Goal: Check status: Check status

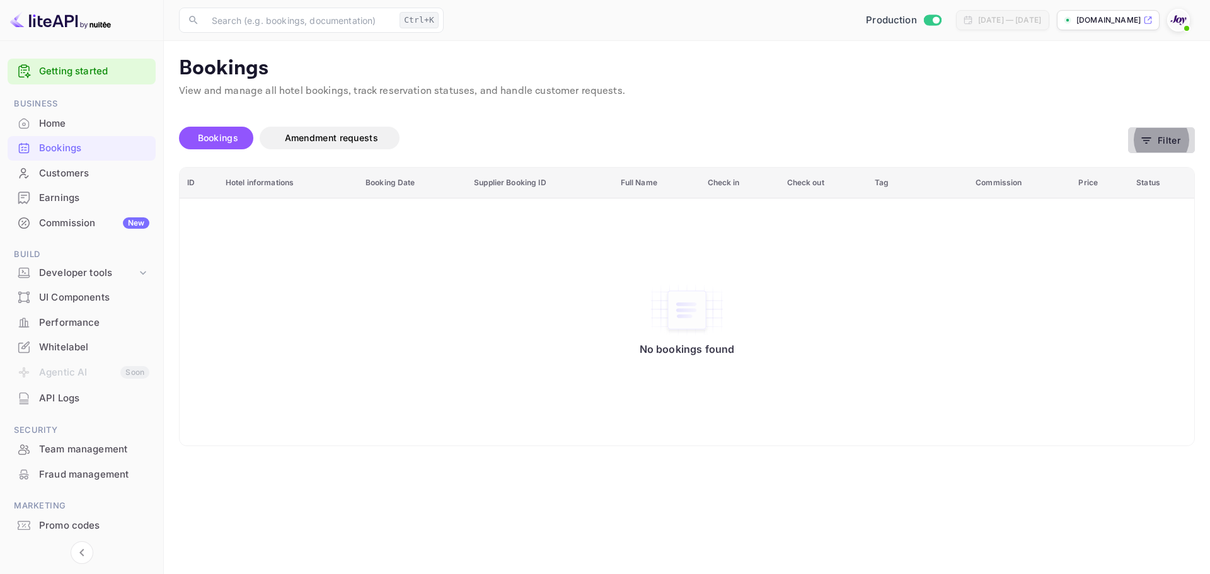
click at [1163, 137] on button "Filter" at bounding box center [1161, 140] width 67 height 26
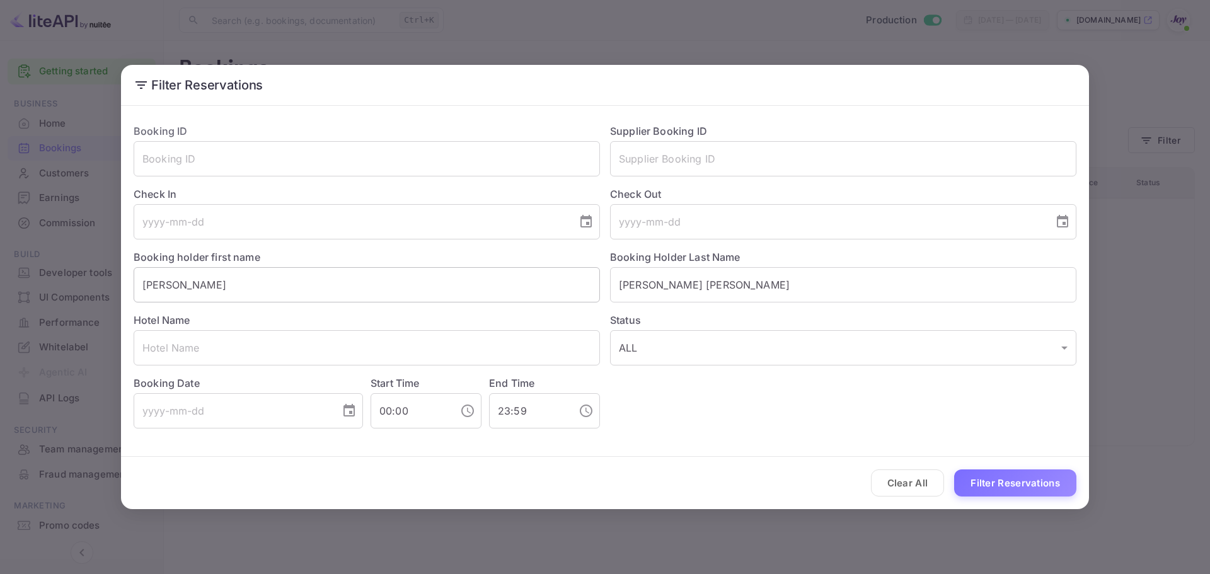
click at [316, 304] on div "Hotel Name ​" at bounding box center [362, 333] width 476 height 63
click at [310, 294] on input "Lorlie" at bounding box center [367, 284] width 466 height 35
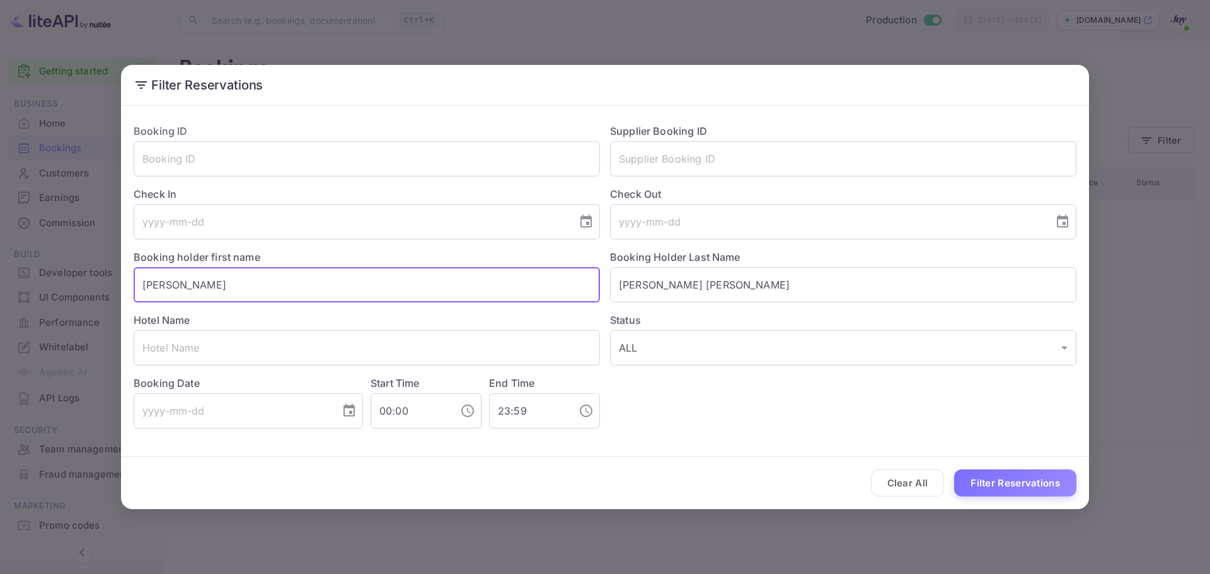
click at [310, 294] on input "Lorlie" at bounding box center [367, 284] width 466 height 35
click at [664, 273] on input "Hull Leetham" at bounding box center [843, 284] width 466 height 35
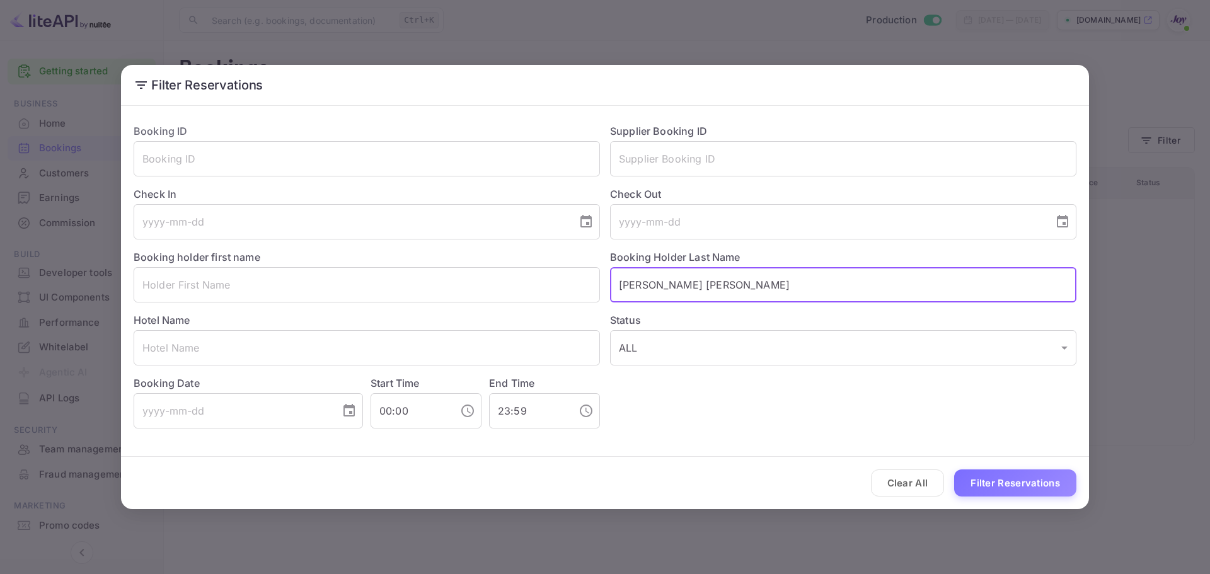
click at [664, 273] on input "Hull Leetham" at bounding box center [843, 284] width 466 height 35
click at [664, 273] on input "text" at bounding box center [843, 284] width 466 height 35
click at [647, 157] on input "text" at bounding box center [843, 158] width 466 height 35
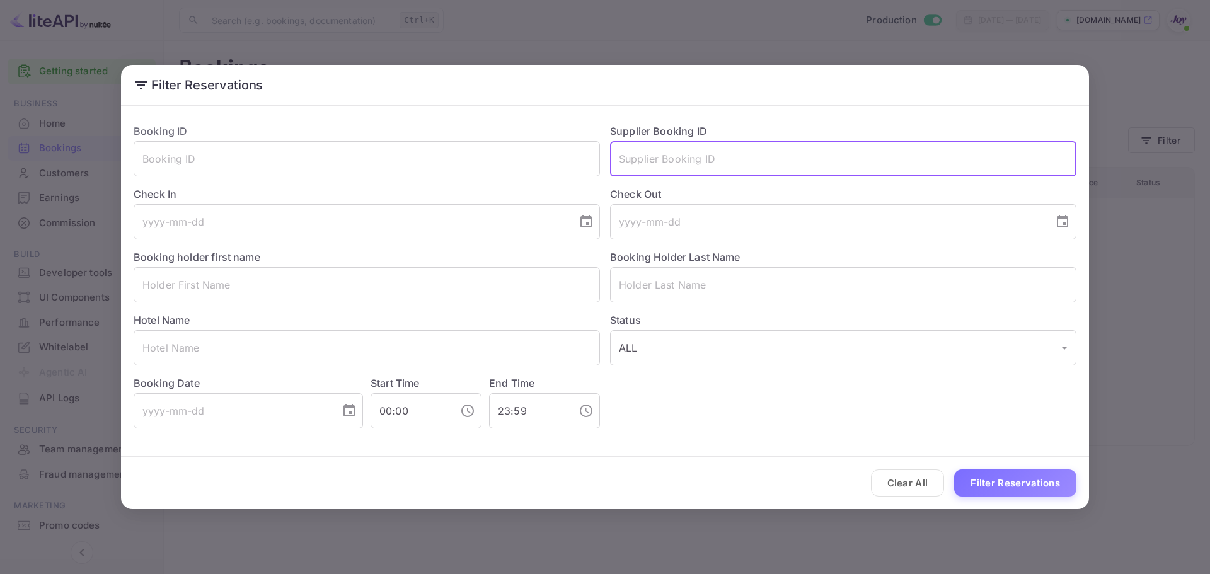
paste input "9238750"
type input "9238750"
click at [1013, 484] on button "Filter Reservations" at bounding box center [1015, 482] width 122 height 27
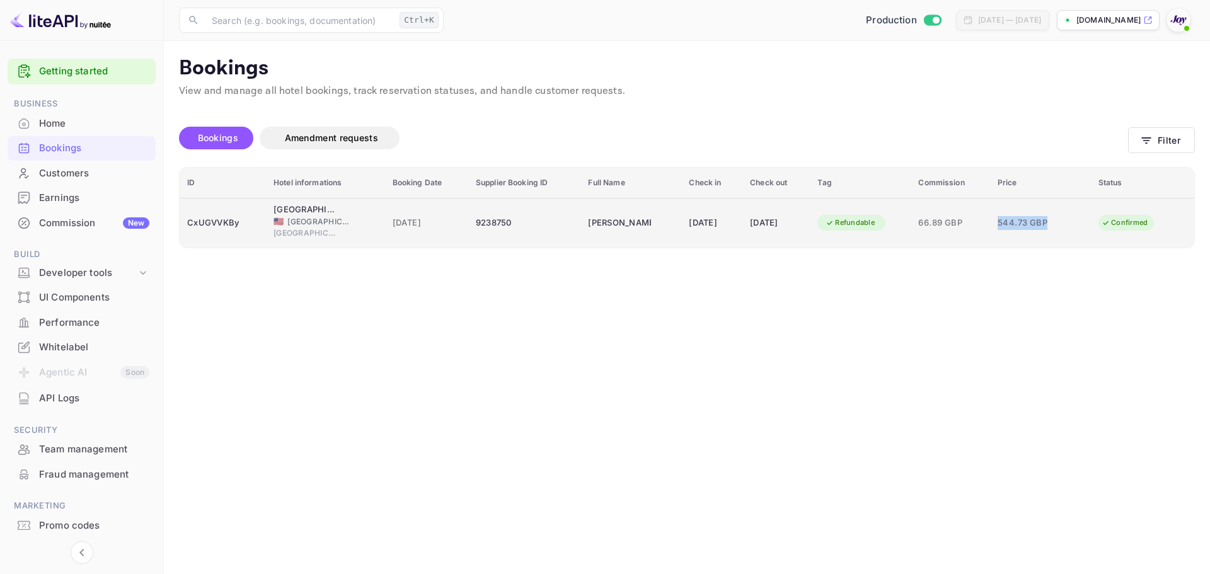
drag, startPoint x: 994, startPoint y: 227, endPoint x: 1074, endPoint y: 220, distance: 81.0
click at [1074, 220] on tr "CxUGVVKBy Estancia La Jolla Hotel & Spa 🇺🇸 United States of America San Diego 0…" at bounding box center [687, 223] width 1015 height 50
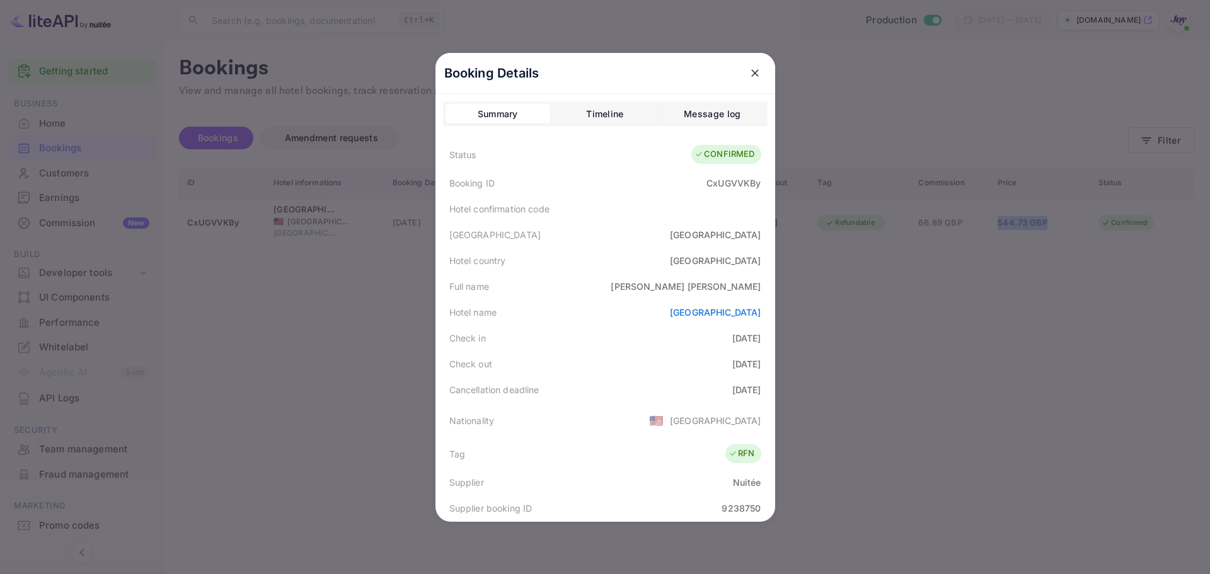
click at [749, 67] on icon "close" at bounding box center [755, 73] width 13 height 13
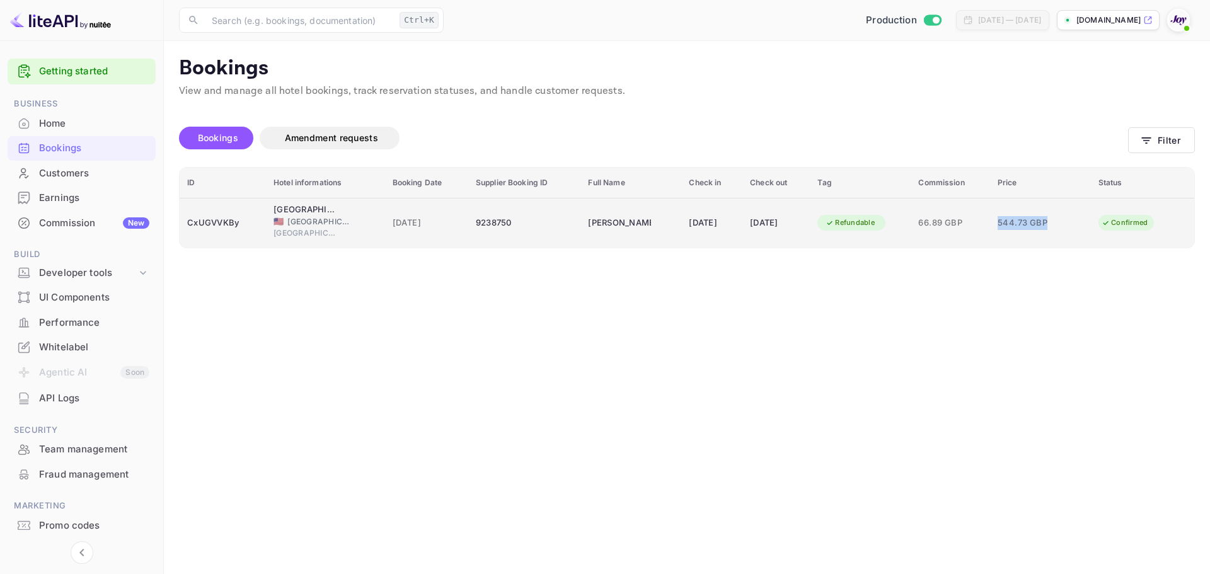
copy tr "544.73 GBP"
click at [217, 210] on td "CxUGVVKBy" at bounding box center [223, 223] width 86 height 50
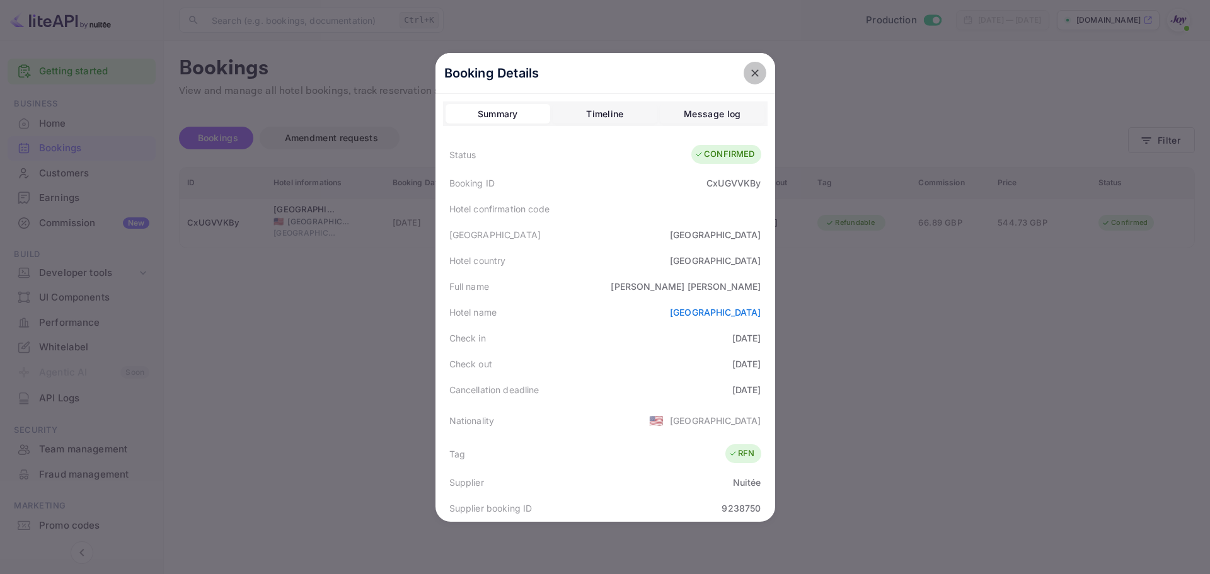
click at [754, 78] on icon "close" at bounding box center [755, 73] width 13 height 13
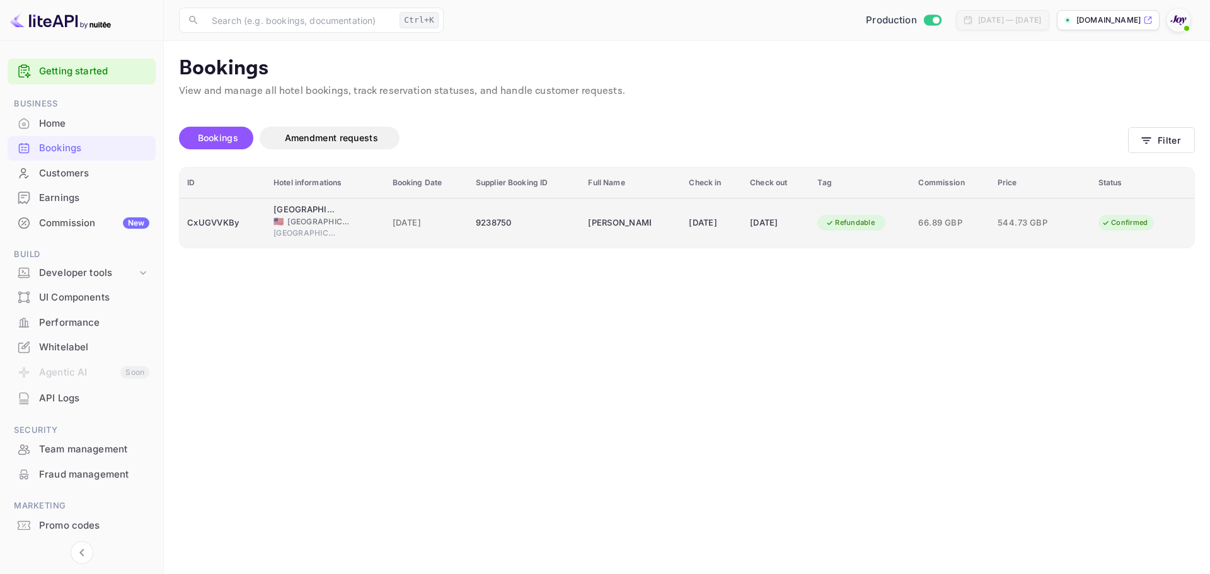
click at [318, 226] on span "[GEOGRAPHIC_DATA]" at bounding box center [318, 221] width 63 height 11
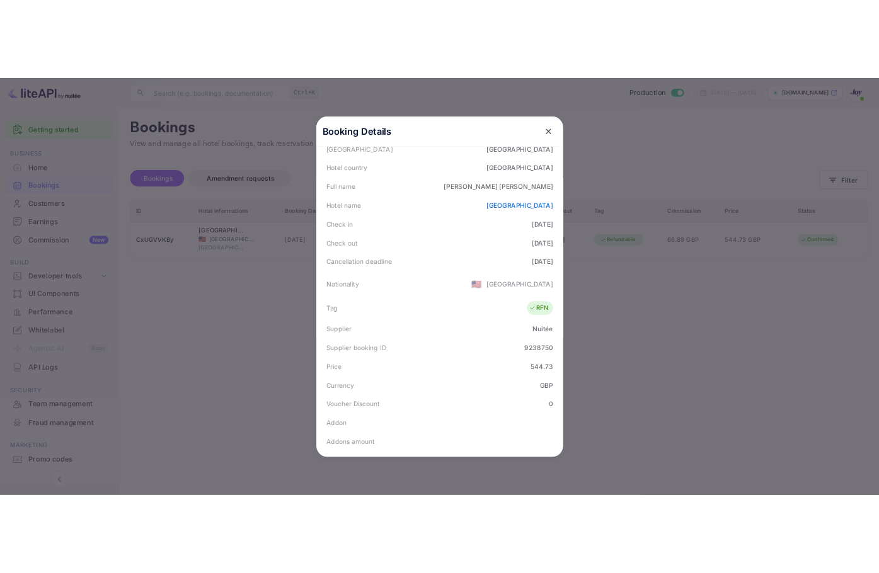
scroll to position [280, 0]
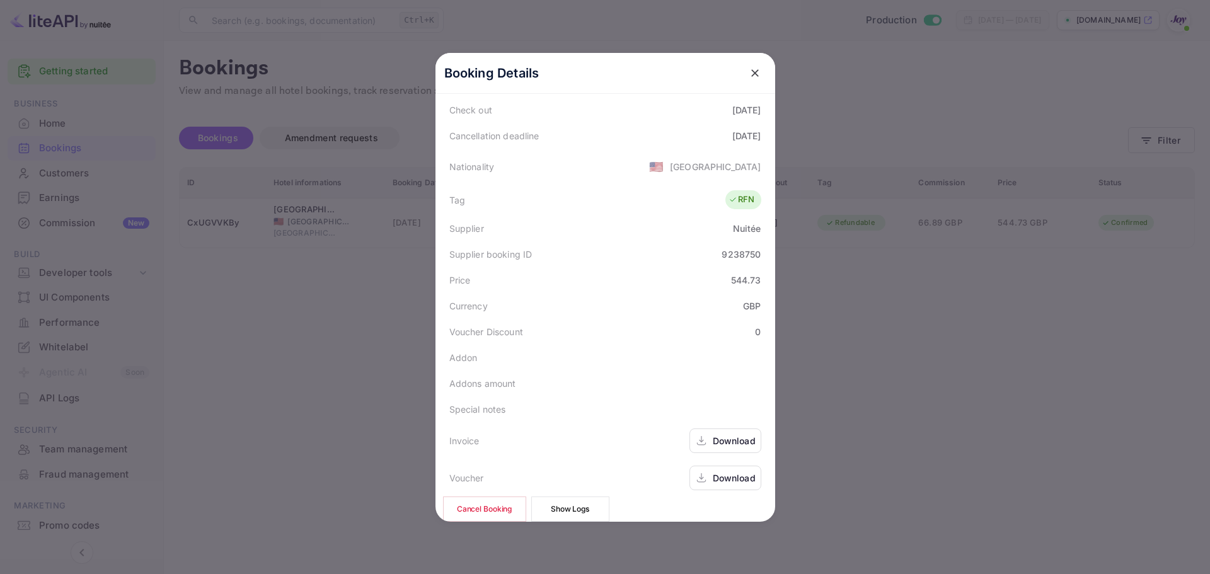
click at [734, 471] on div "Download" at bounding box center [734, 477] width 43 height 13
click at [725, 434] on div "Download" at bounding box center [734, 440] width 43 height 13
